Goal: Communication & Community: Answer question/provide support

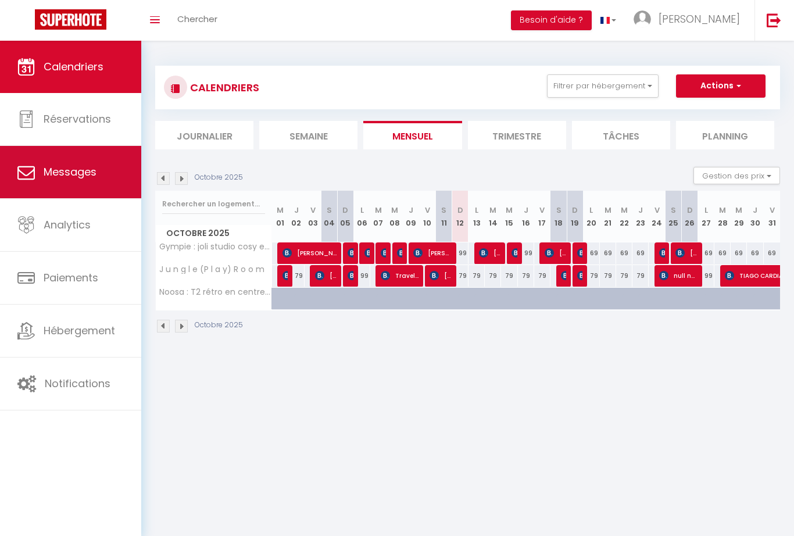
click at [30, 177] on icon at bounding box center [25, 171] width 17 height 17
select select "message"
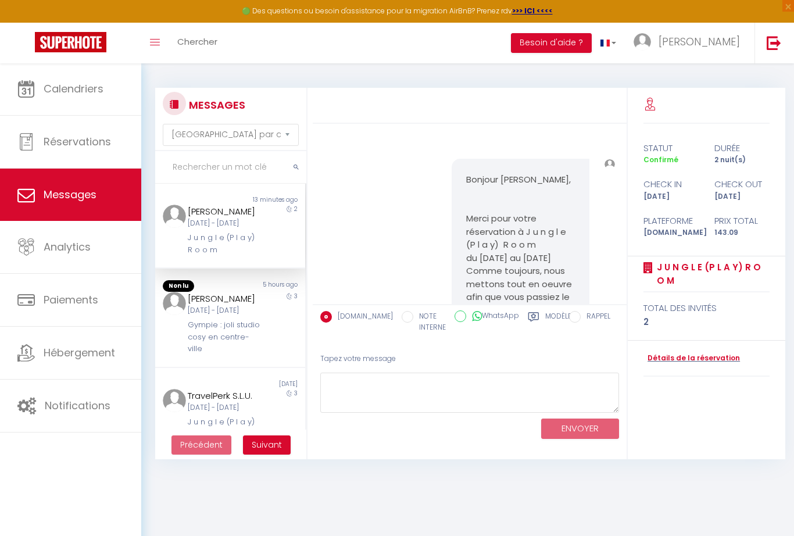
scroll to position [10633, 0]
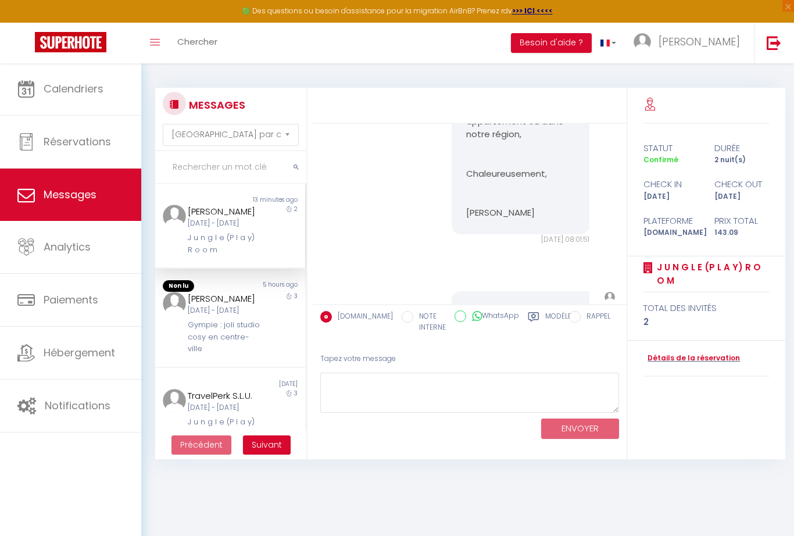
click at [216, 227] on div "[DATE] - [DATE]" at bounding box center [224, 223] width 72 height 11
click at [230, 292] on div "5 hours ago" at bounding box center [267, 286] width 75 height 12
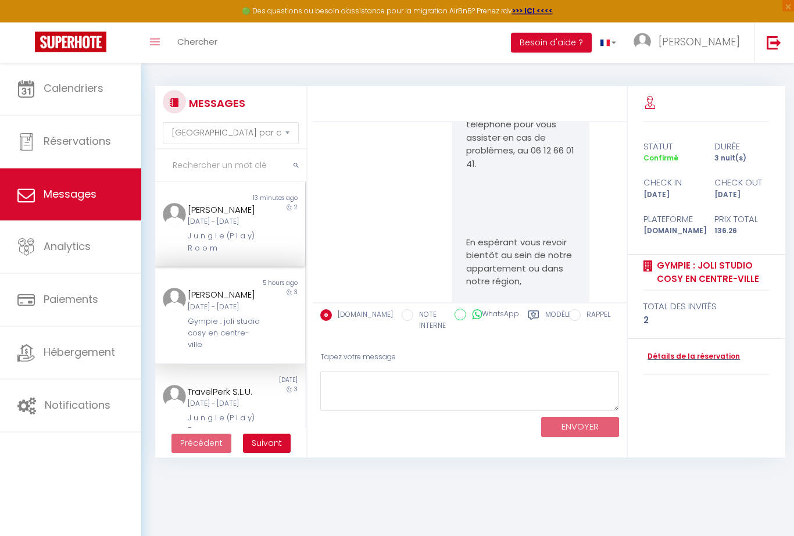
scroll to position [2, 0]
click at [244, 219] on div "[DATE] - [DATE]" at bounding box center [224, 221] width 72 height 11
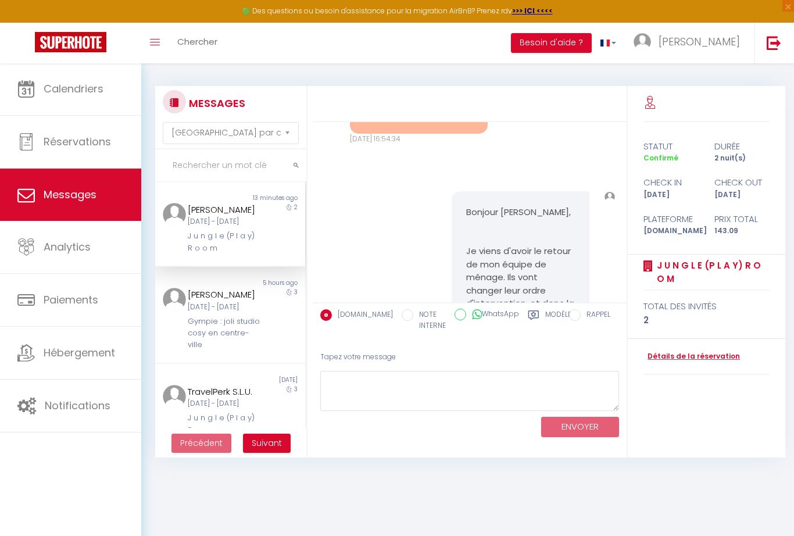
scroll to position [10633, 0]
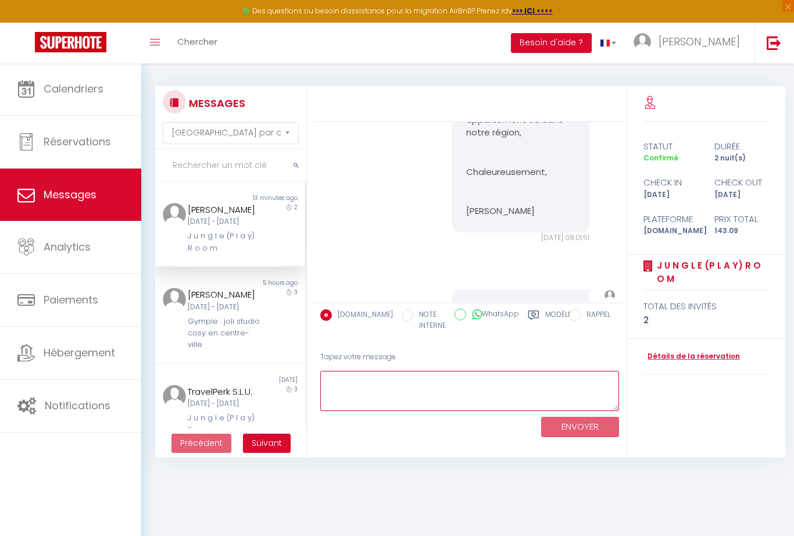
click at [390, 394] on textarea at bounding box center [469, 391] width 299 height 40
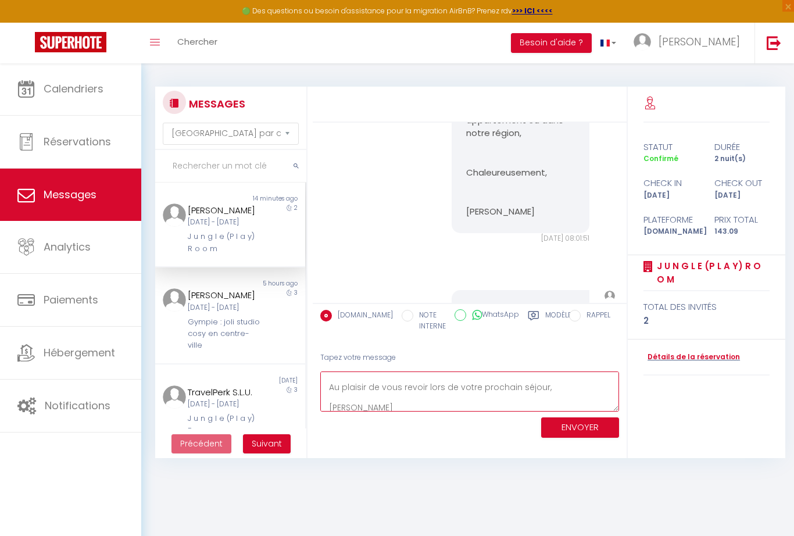
click at [416, 384] on textarea "Bonjour [PERSON_NAME], Très heureux que vous ayez passé un bon séjour, et avec …" at bounding box center [469, 392] width 299 height 40
click at [615, 386] on textarea "Bonjour [PERSON_NAME], Très heureux que vous ayez passé un bon séjour, et avec …" at bounding box center [469, 392] width 299 height 40
type textarea "Bonjour [PERSON_NAME], Très heureux que vous ayez passé un bon séjour, et avec …"
click at [596, 430] on button "ENVOYER" at bounding box center [580, 428] width 78 height 20
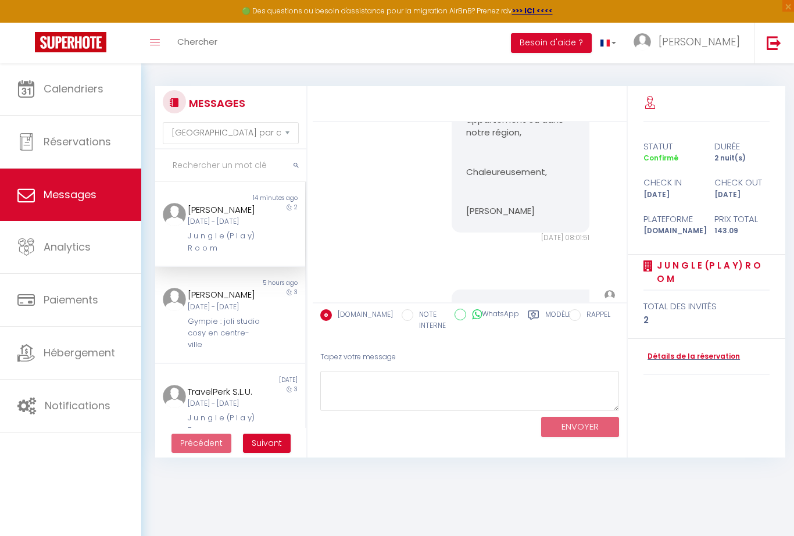
scroll to position [10924, 0]
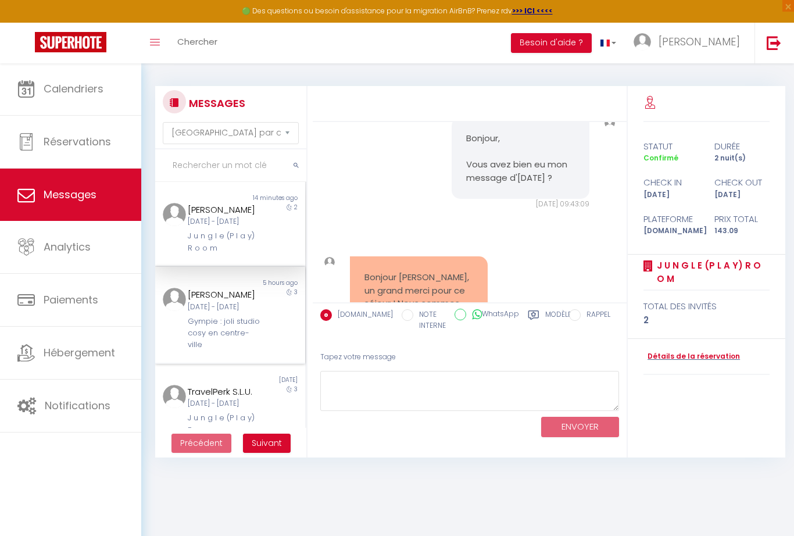
click at [184, 310] on div "[PERSON_NAME][DATE] - [DATE] Gympie : joli studio cosy en centre-ville" at bounding box center [224, 319] width 88 height 63
